Goal: Information Seeking & Learning: Find specific page/section

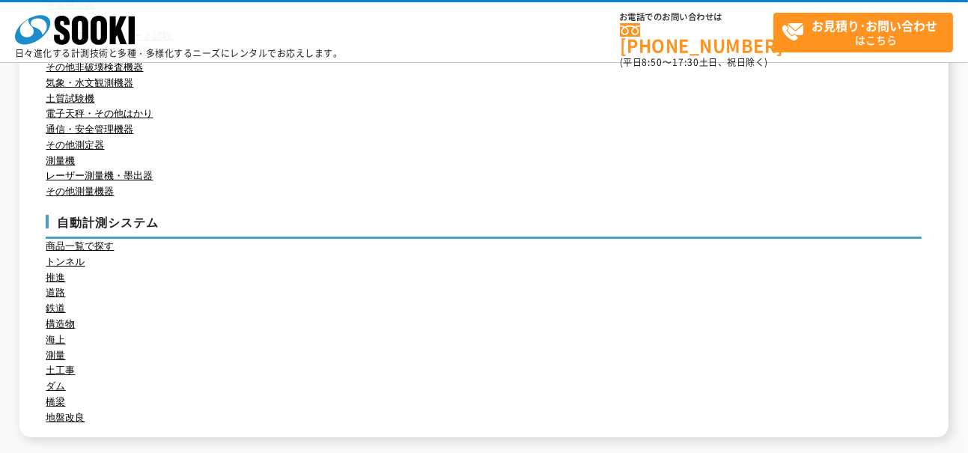
scroll to position [150, 0]
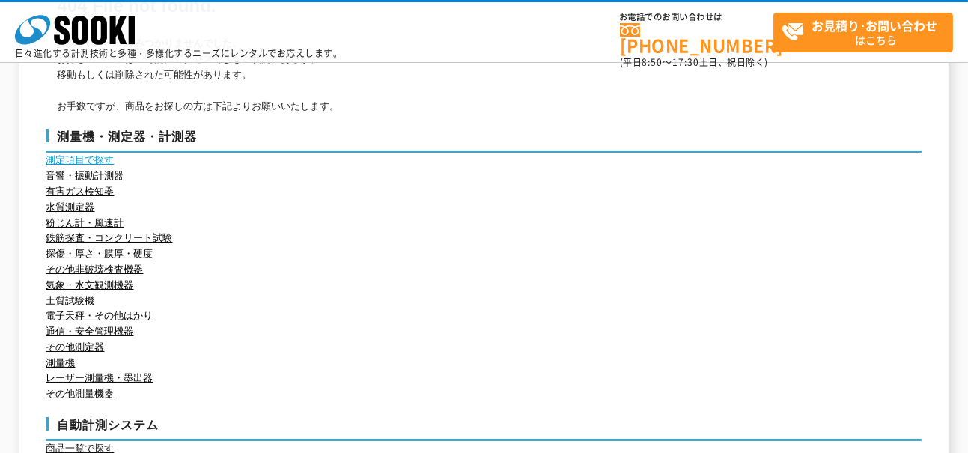
click at [98, 157] on link "測定項目で探す" at bounding box center [80, 159] width 68 height 11
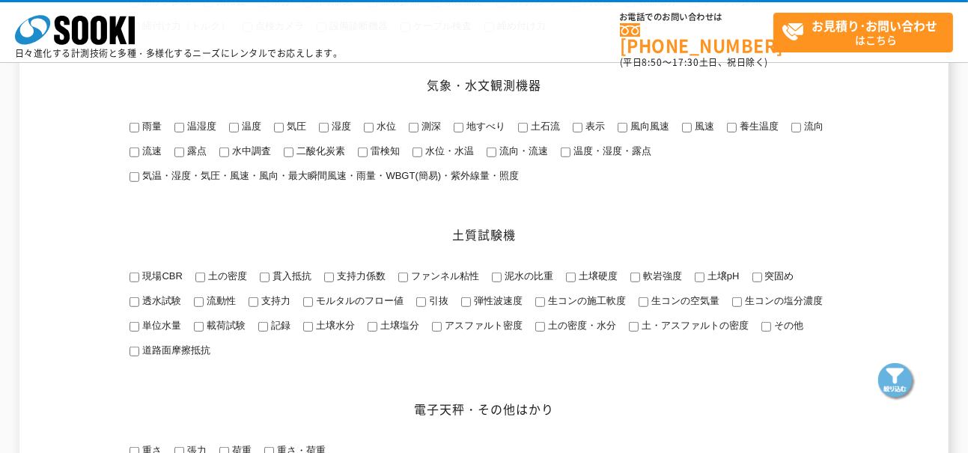
scroll to position [1347, 0]
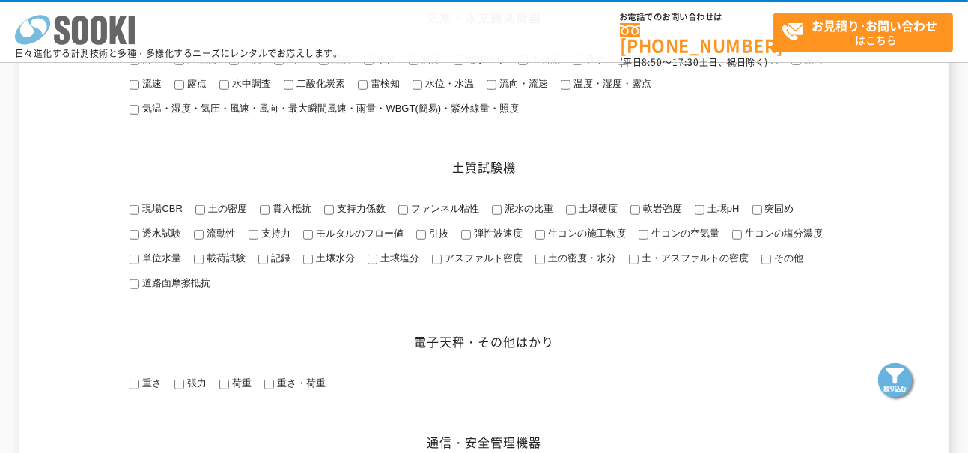
click at [97, 37] on icon "株式会社 ソーキ" at bounding box center [75, 30] width 120 height 30
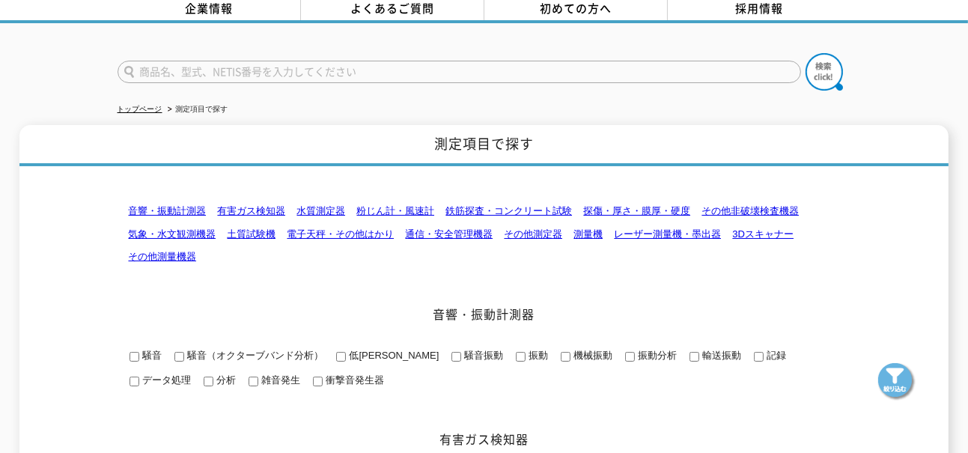
scroll to position [0, 0]
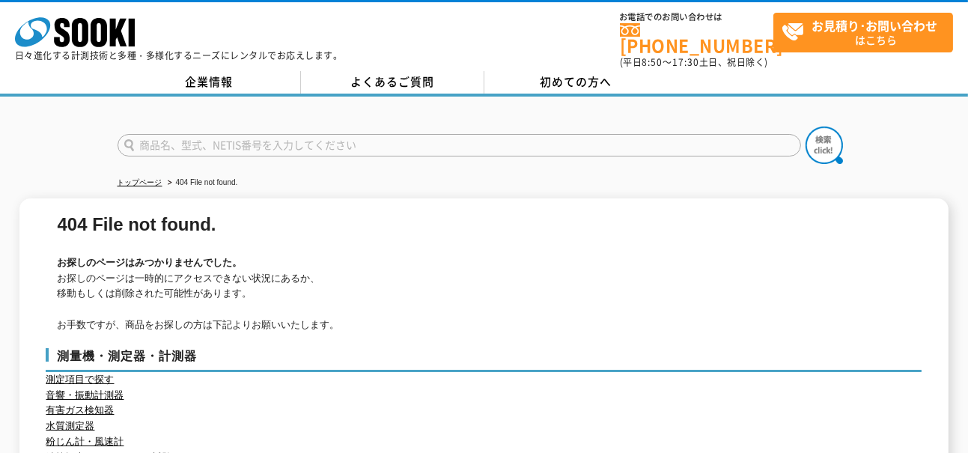
click at [142, 137] on input "text" at bounding box center [458, 145] width 683 height 22
type input "ファイバースコープ"
click at [824, 137] on img at bounding box center [823, 144] width 37 height 37
